Goal: Find specific page/section: Find specific page/section

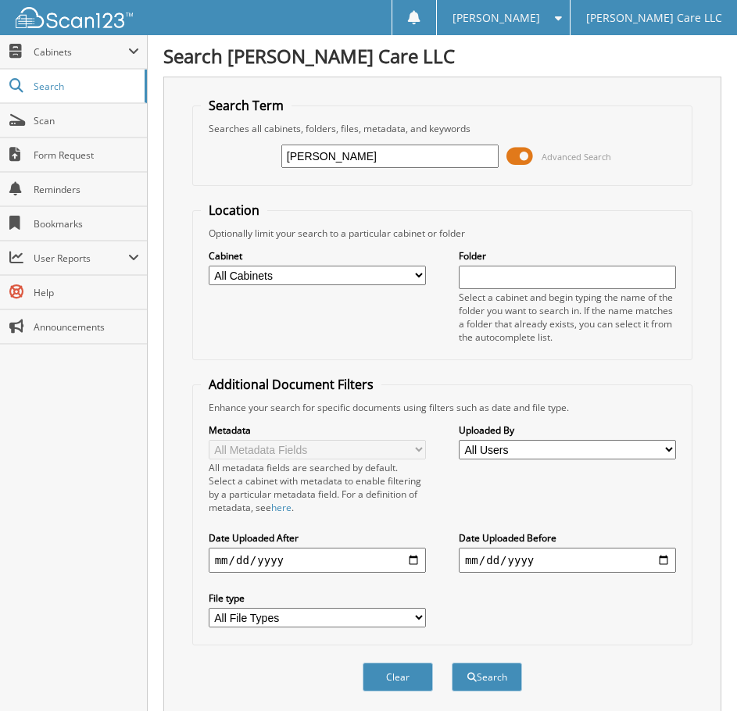
type input "palumbo"
click at [452, 663] on button "Search" at bounding box center [487, 677] width 70 height 29
click at [352, 154] on input "[PERSON_NAME]" at bounding box center [389, 156] width 217 height 23
type input "palu"
click at [452, 663] on button "Search" at bounding box center [487, 677] width 70 height 29
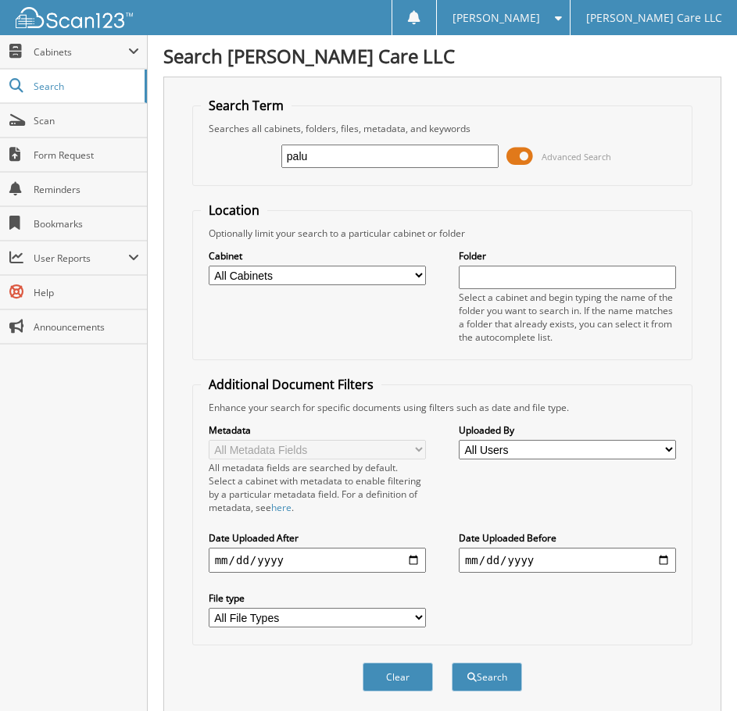
drag, startPoint x: 0, startPoint y: 0, endPoint x: 352, endPoint y: 154, distance: 384.6
click at [352, 154] on input "palu" at bounding box center [389, 156] width 217 height 23
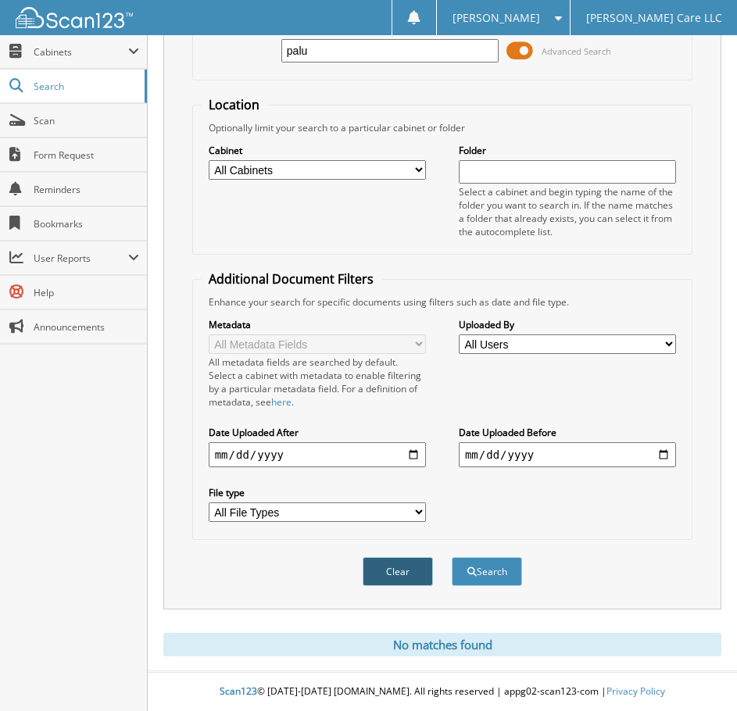
click at [408, 570] on button "Clear" at bounding box center [398, 571] width 70 height 29
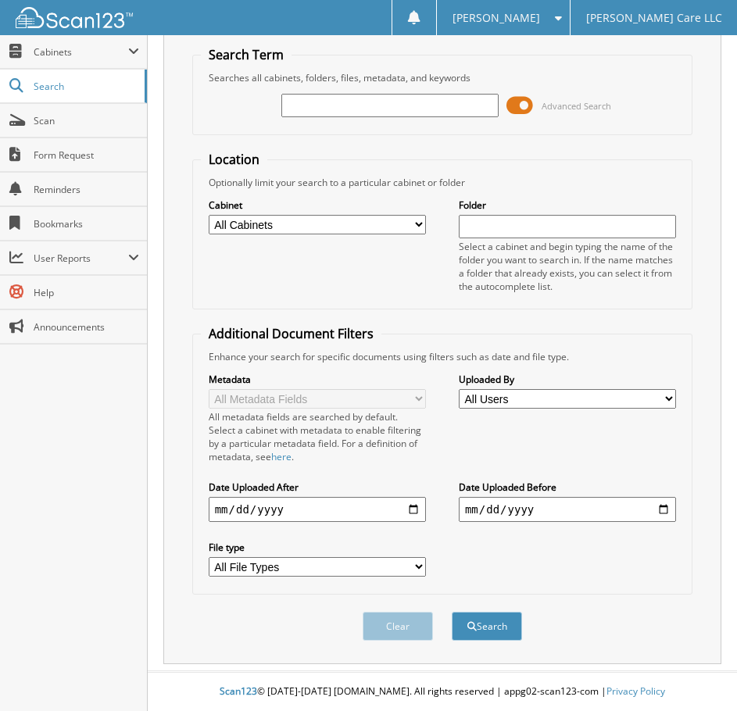
click at [397, 110] on input "text" at bounding box center [389, 105] width 217 height 23
type input "[PERSON_NAME]"
click at [452, 612] on button "Search" at bounding box center [487, 626] width 70 height 29
